Goal: Information Seeking & Learning: Understand process/instructions

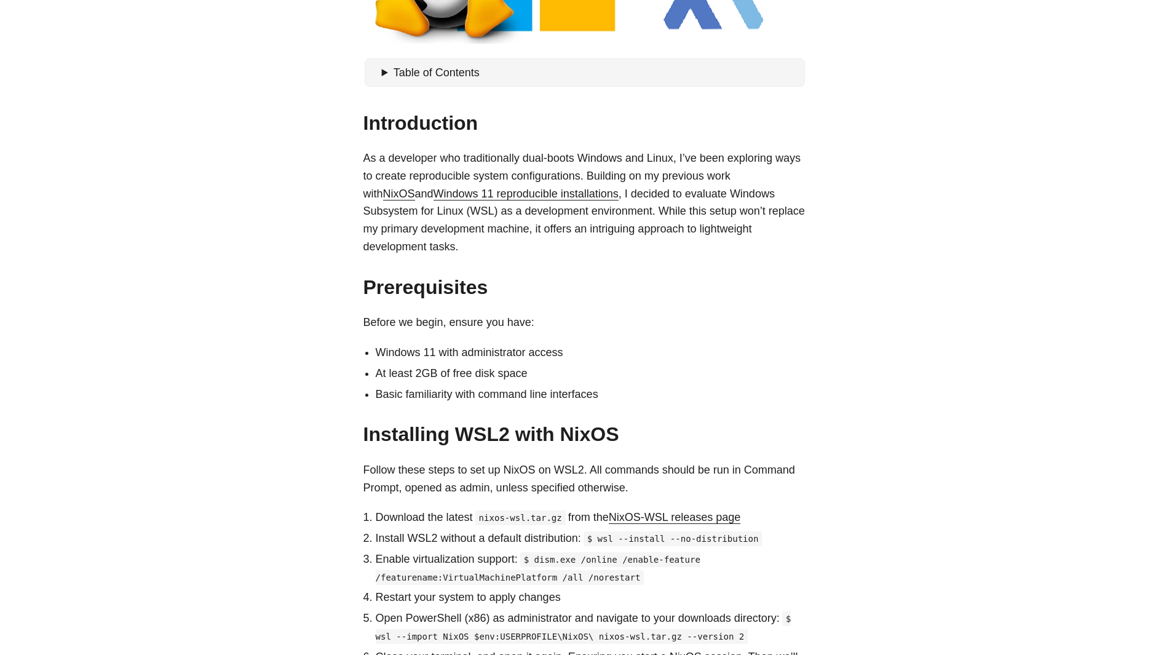
scroll to position [492, 0]
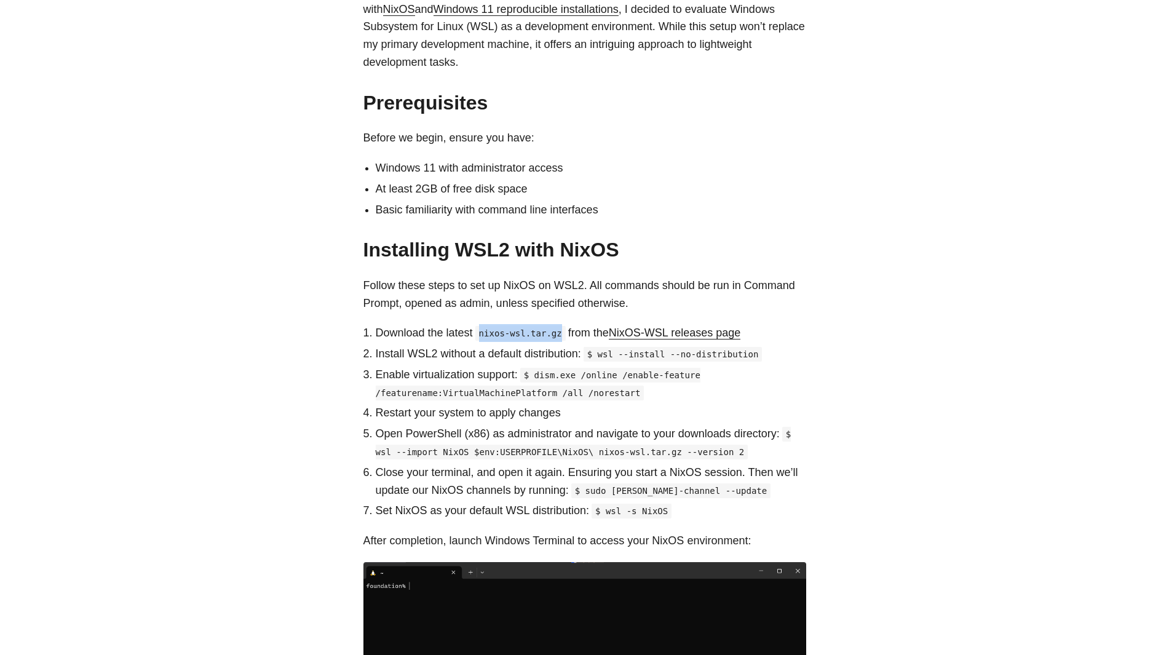
drag, startPoint x: 472, startPoint y: 319, endPoint x: 560, endPoint y: 318, distance: 88.6
click at [560, 324] on p "Download the latest nixos-wsl.tar.gz from the NixOS-WSL releases page" at bounding box center [591, 333] width 431 height 18
drag, startPoint x: 751, startPoint y: 336, endPoint x: 603, endPoint y: 341, distance: 147.7
click at [603, 347] on code "$ wsl --install --no-distribution" at bounding box center [673, 354] width 179 height 15
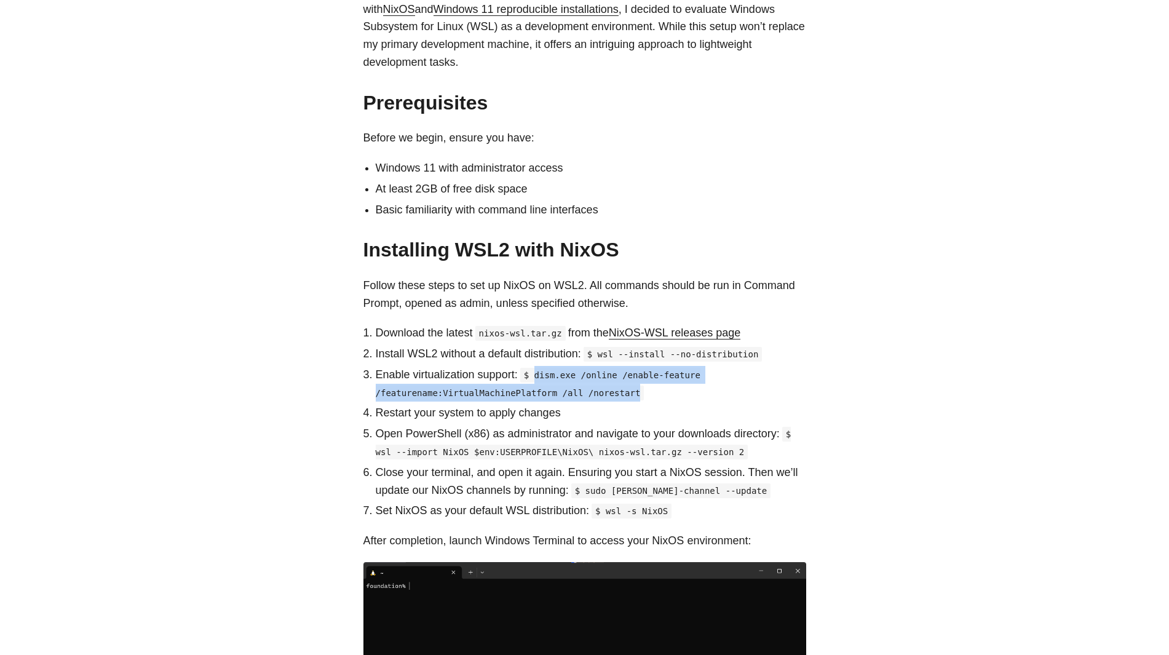
drag, startPoint x: 536, startPoint y: 359, endPoint x: 629, endPoint y: 378, distance: 94.1
click at [629, 378] on p "Enable virtualization support: $ dism.exe /online /enable-feature /featurename:…" at bounding box center [591, 384] width 431 height 36
copy code "dism.exe /online /enable-feature /featurename:VirtualMachinePlatform /all /nore…"
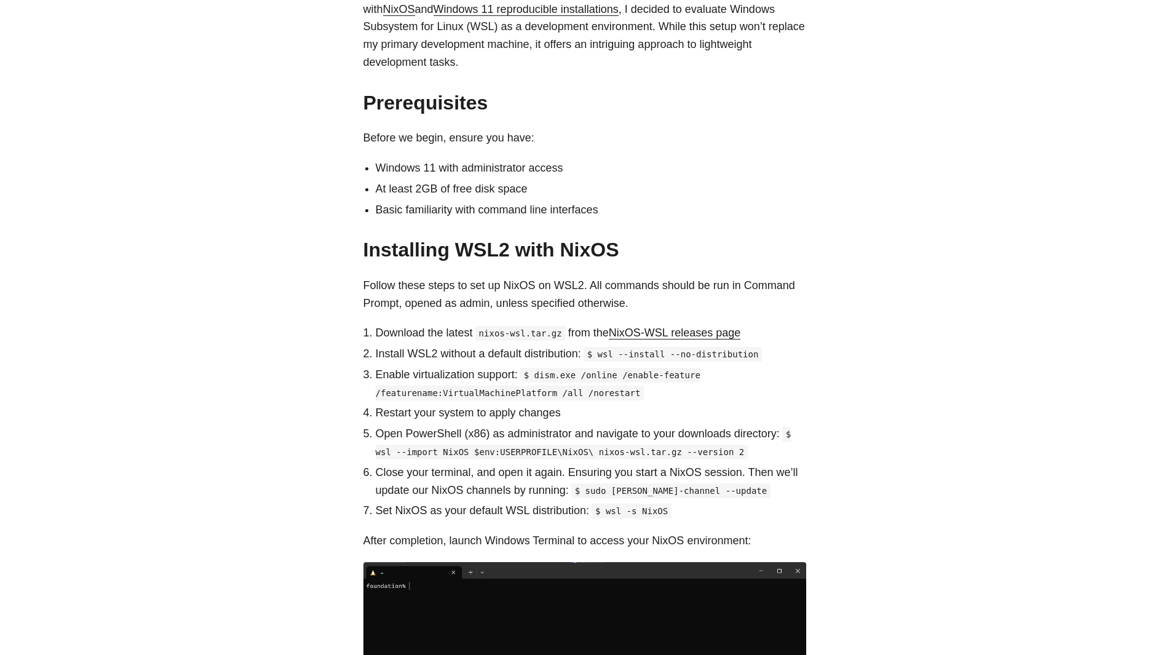
click at [525, 404] on p "Restart your system to apply changes" at bounding box center [591, 413] width 431 height 18
drag, startPoint x: 574, startPoint y: 411, endPoint x: 662, endPoint y: 412, distance: 88.6
click at [662, 425] on p "Open PowerShell (x86) as administrator and navigate to your downloads directory…" at bounding box center [591, 443] width 431 height 36
drag, startPoint x: 794, startPoint y: 419, endPoint x: 718, endPoint y: 429, distance: 76.9
click at [718, 429] on p "Open PowerShell (x86) as administrator and navigate to your downloads directory…" at bounding box center [591, 443] width 431 height 36
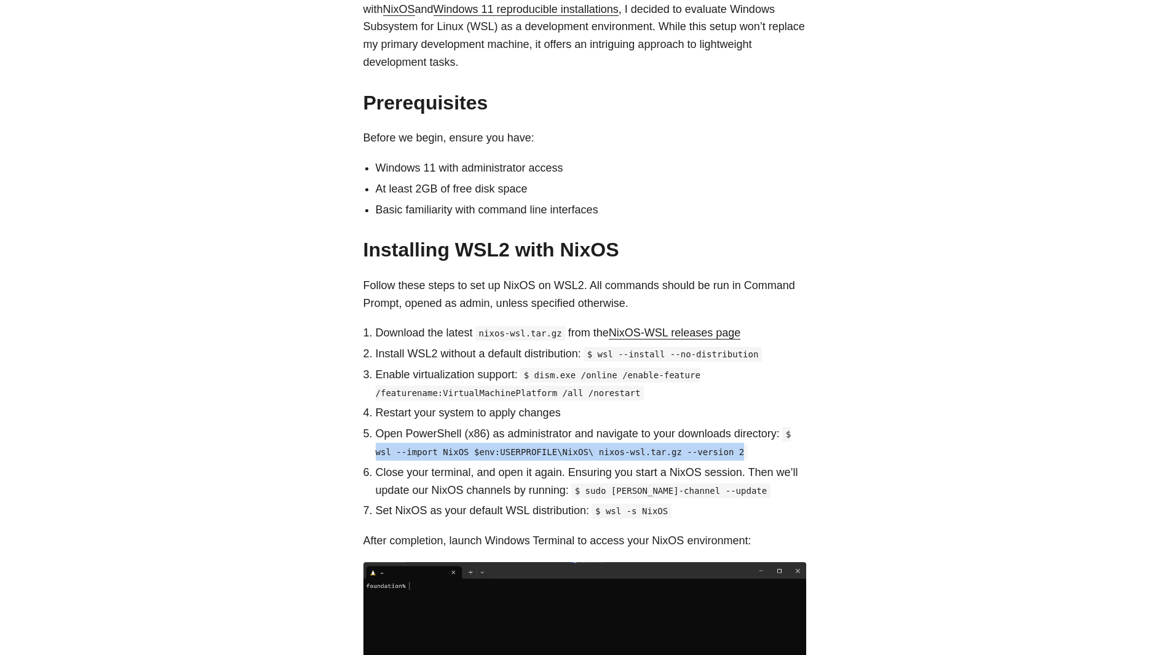
copy code "wsl --import NixOS $env:USERPROFILE\NixOS\ nixos-wsl.tar.gz --version 2"
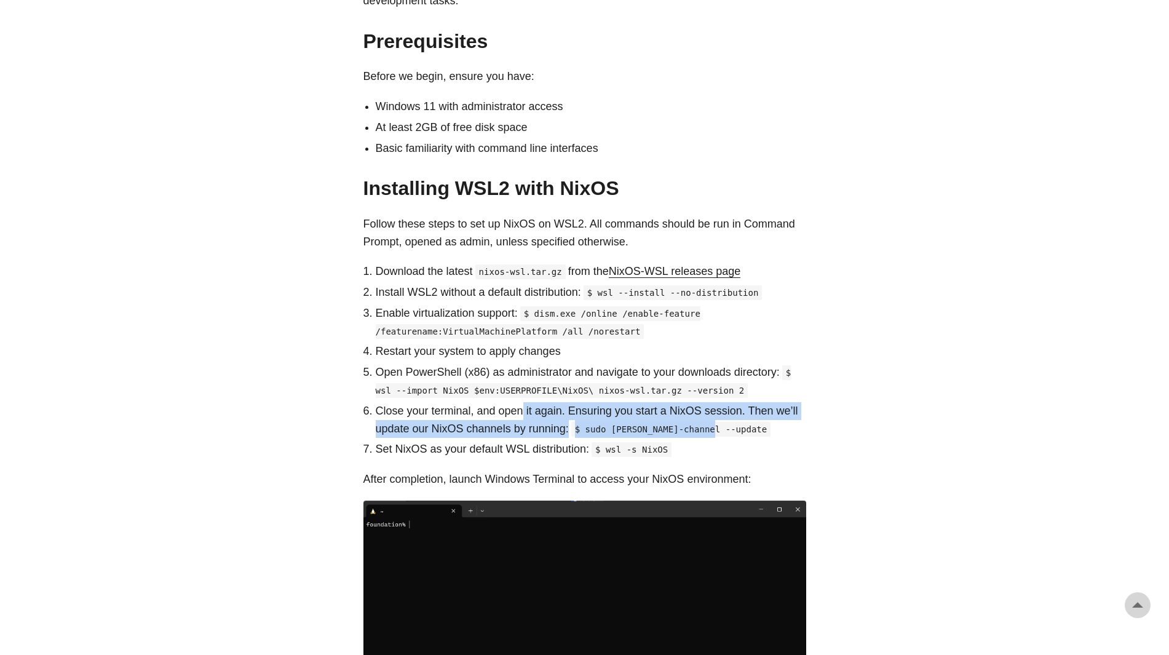
drag, startPoint x: 520, startPoint y: 388, endPoint x: 788, endPoint y: 419, distance: 270.0
click at [788, 419] on p "Close your terminal, and open it again. Ensuring you start a NixOS session. The…" at bounding box center [591, 420] width 431 height 36
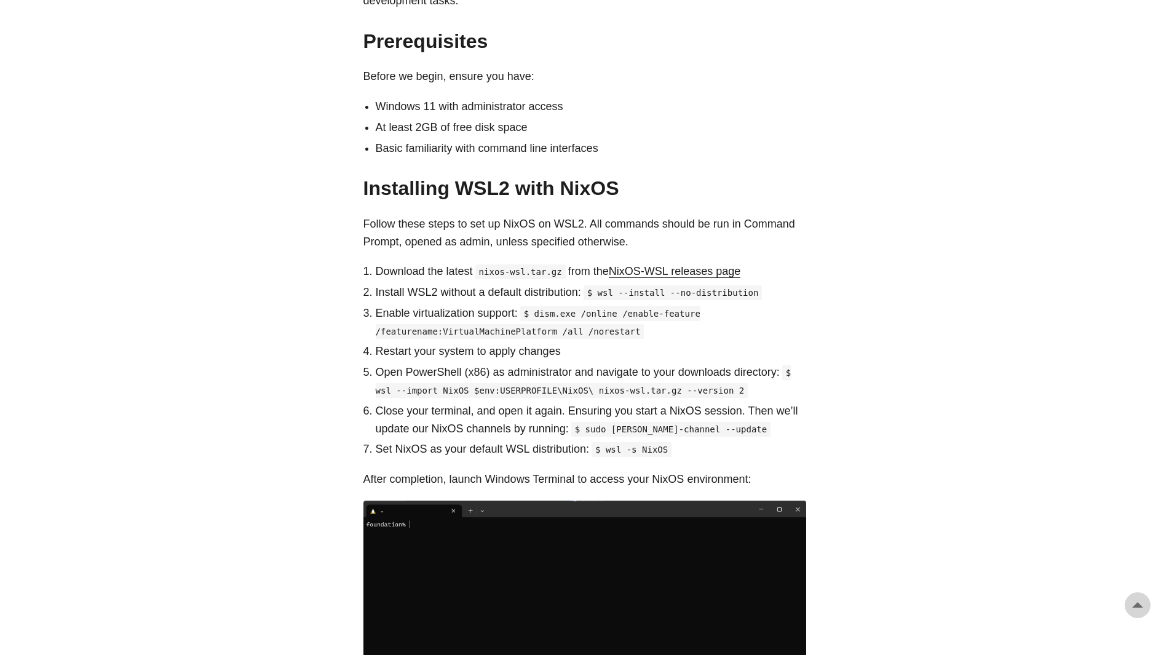
click at [616, 343] on p "Restart your system to apply changes" at bounding box center [591, 352] width 431 height 18
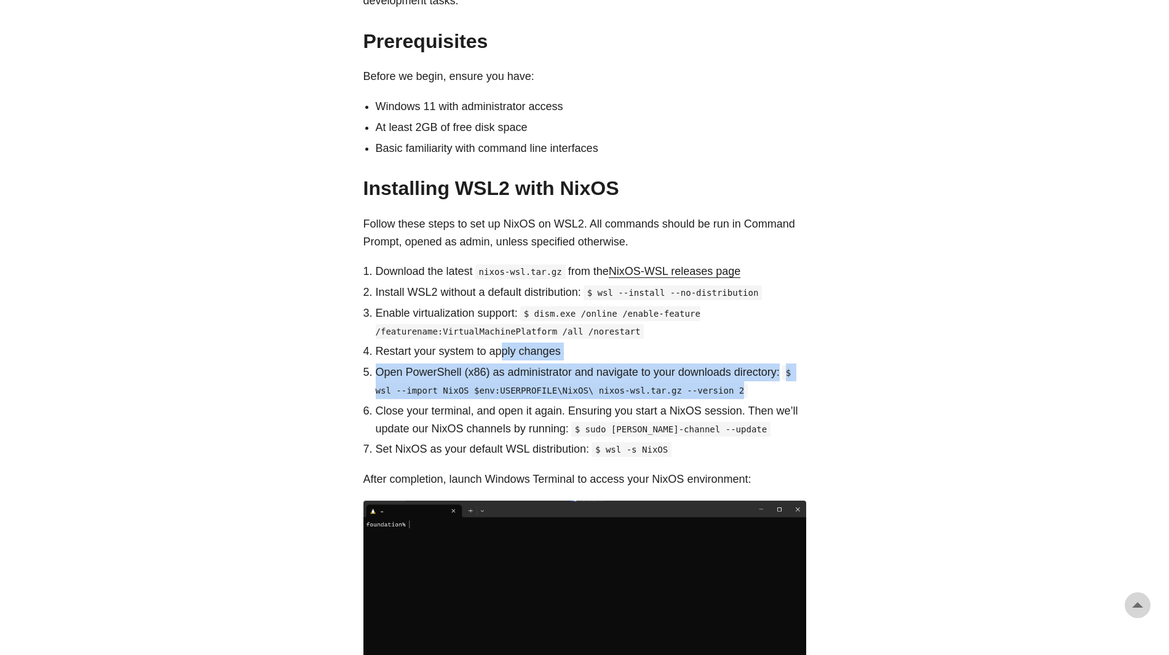
drag, startPoint x: 498, startPoint y: 335, endPoint x: 788, endPoint y: 369, distance: 292.3
click at [788, 369] on ol "Download the latest nixos-wsl.tar.gz from the NixOS-WSL releases page Install W…" at bounding box center [584, 361] width 443 height 196
click at [775, 367] on p "Open PowerShell (x86) as administrator and navigate to your downloads directory…" at bounding box center [591, 381] width 431 height 36
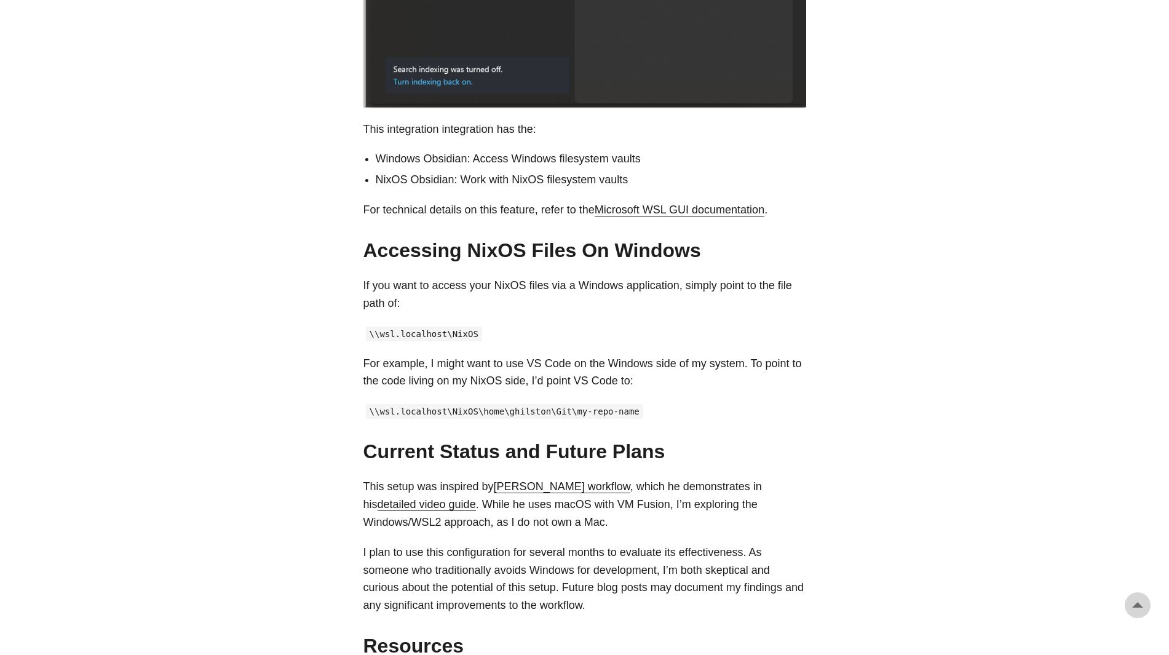
scroll to position [2153, 0]
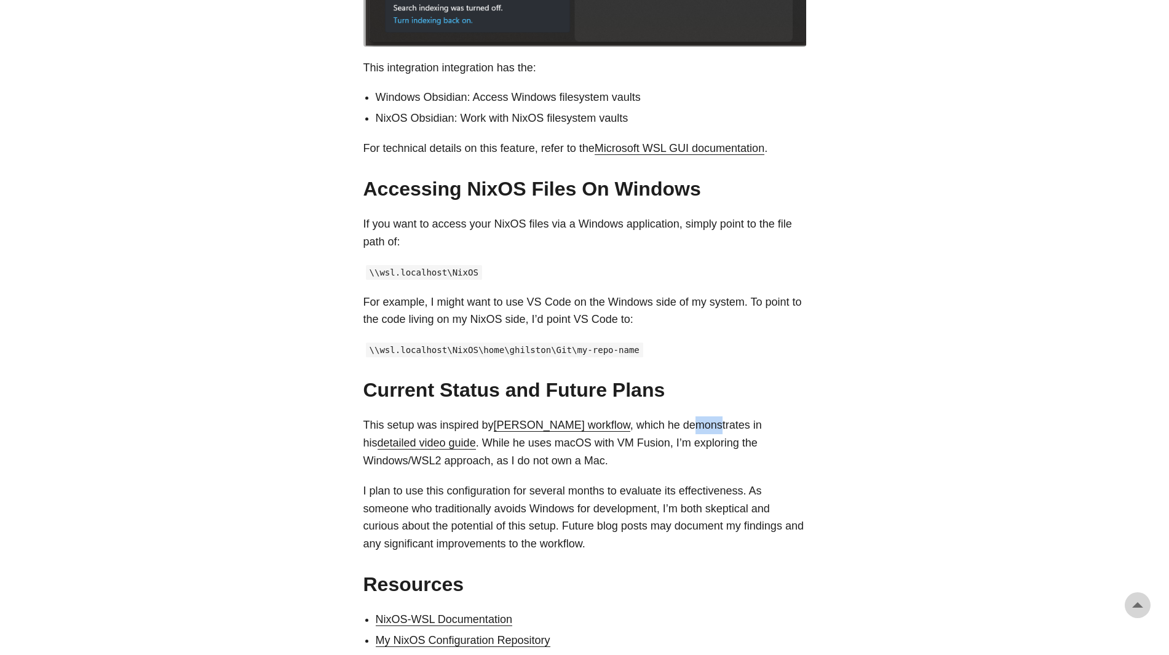
click at [736, 416] on p "This setup was inspired by [PERSON_NAME] workflow , which he demonstrates in hi…" at bounding box center [584, 442] width 443 height 53
